Goal: Task Accomplishment & Management: Manage account settings

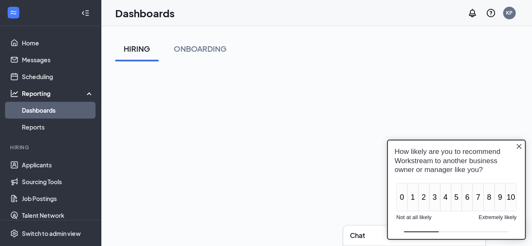
click at [519, 146] on icon "Close button" at bounding box center [518, 146] width 7 height 7
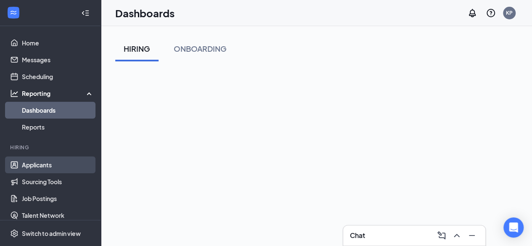
click at [46, 164] on link "Applicants" at bounding box center [58, 164] width 72 height 17
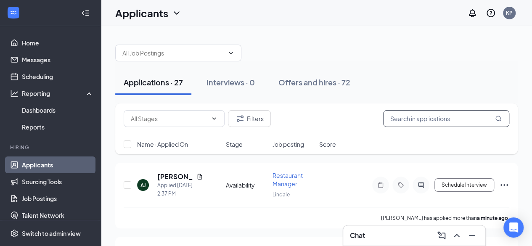
click at [452, 118] on input "text" at bounding box center [446, 118] width 126 height 17
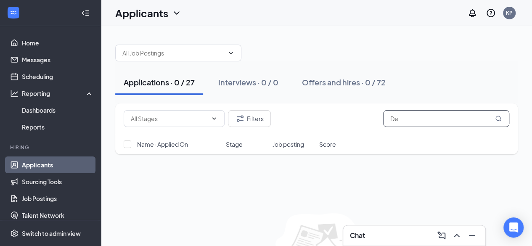
type input "D"
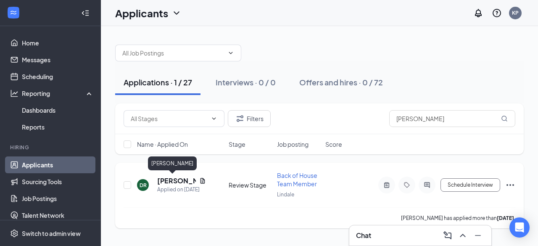
click at [173, 181] on h5 "[PERSON_NAME]" at bounding box center [176, 180] width 39 height 9
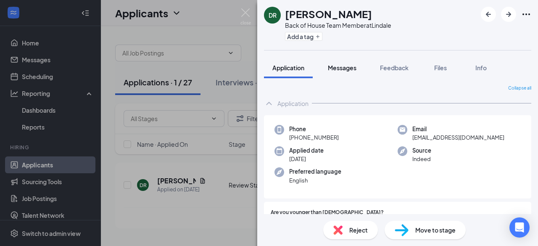
click at [349, 65] on span "Messages" at bounding box center [342, 68] width 29 height 8
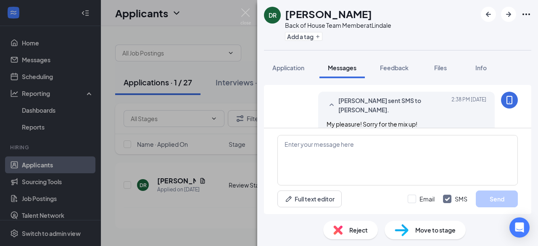
scroll to position [421, 0]
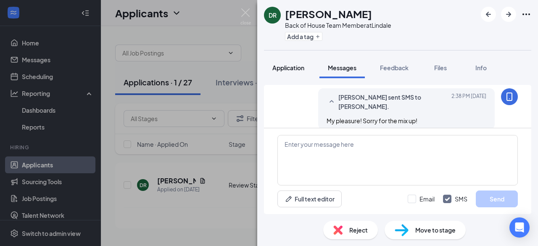
click at [283, 67] on span "Application" at bounding box center [288, 68] width 32 height 8
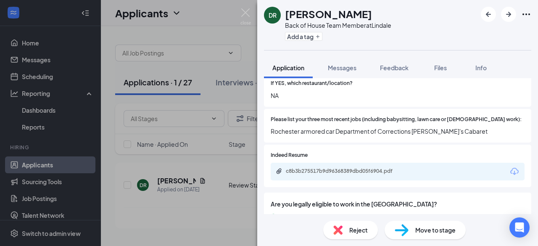
scroll to position [247, 0]
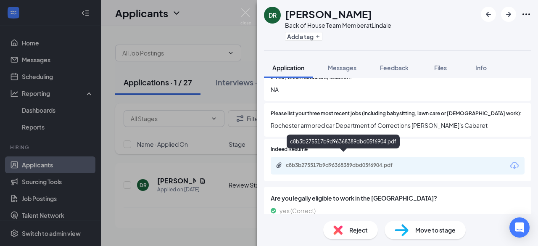
click at [346, 162] on div "c8b3b275517b9d96368389dbd05f6904.pdf" at bounding box center [345, 165] width 118 height 7
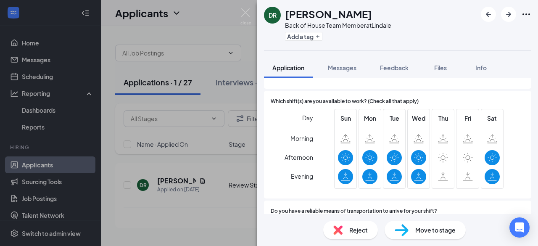
scroll to position [520, 0]
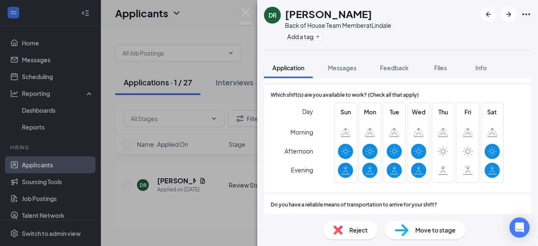
click at [207, 14] on div "[PERSON_NAME] Back of House Team Member at Lindale Add a tag Application Messag…" at bounding box center [269, 123] width 538 height 246
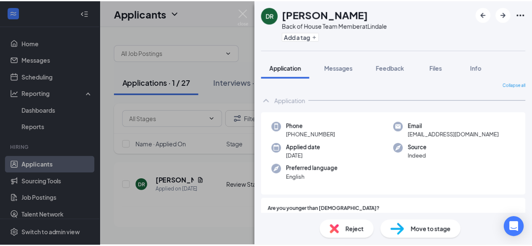
scroll to position [0, 0]
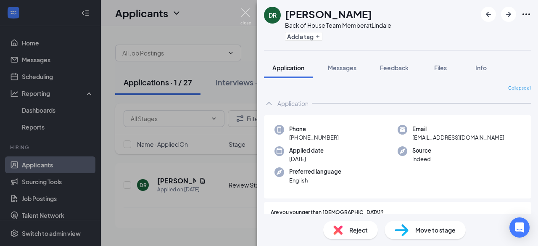
click at [246, 11] on img at bounding box center [245, 16] width 11 height 16
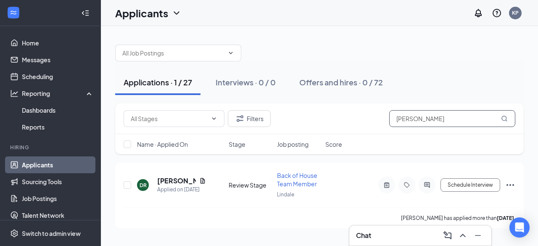
click at [425, 118] on input "[PERSON_NAME]" at bounding box center [452, 118] width 126 height 17
type input "R"
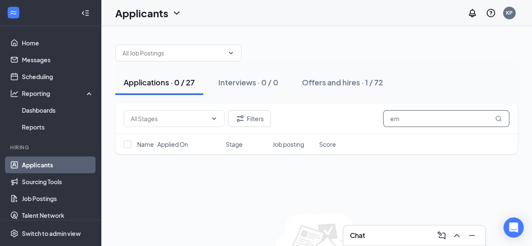
type input "e"
click at [425, 118] on input "[PERSON_NAME]" at bounding box center [446, 118] width 126 height 17
type input "[PERSON_NAME]"
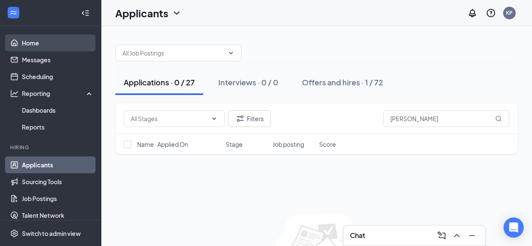
click at [49, 46] on link "Home" at bounding box center [58, 42] width 72 height 17
